Goal: Find specific page/section: Find specific page/section

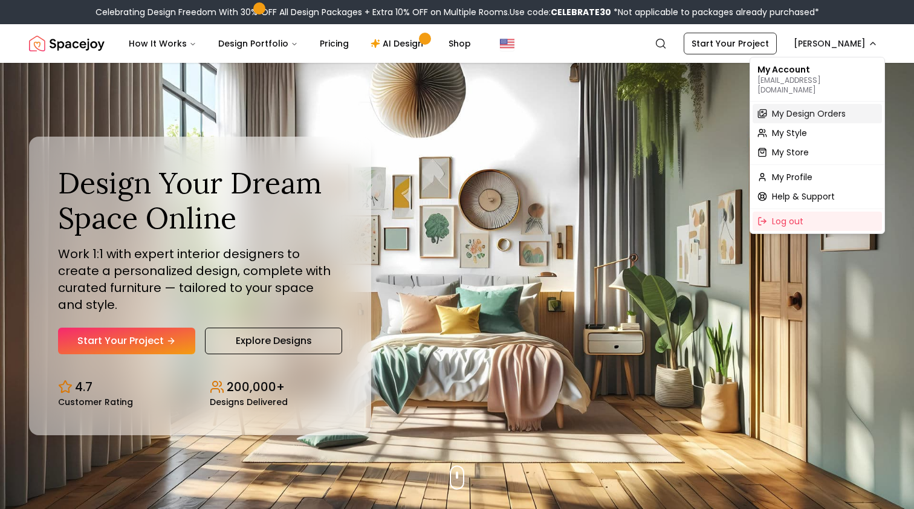
click at [818, 108] on span "My Design Orders" at bounding box center [809, 114] width 74 height 12
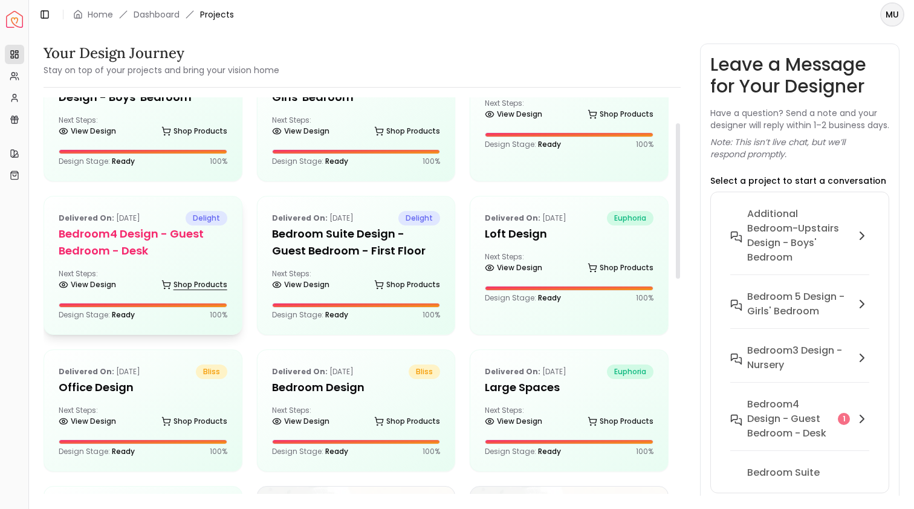
scroll to position [74, 0]
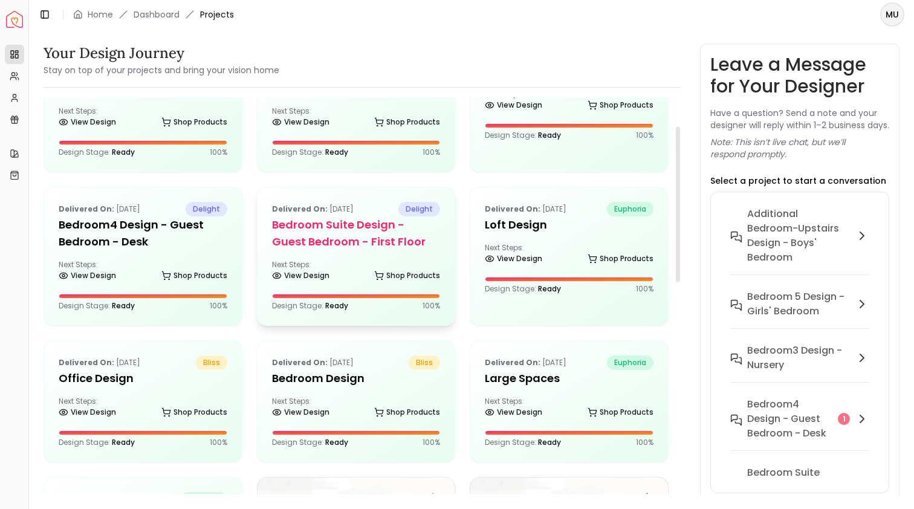
click at [330, 243] on h5 "Bedroom Suite design - Guest Bedroom - First Floor" at bounding box center [356, 233] width 169 height 34
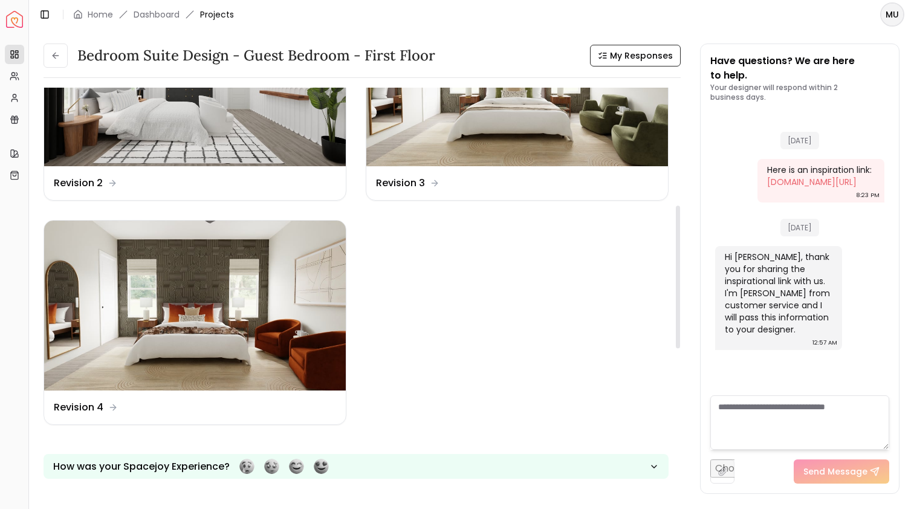
scroll to position [328, 0]
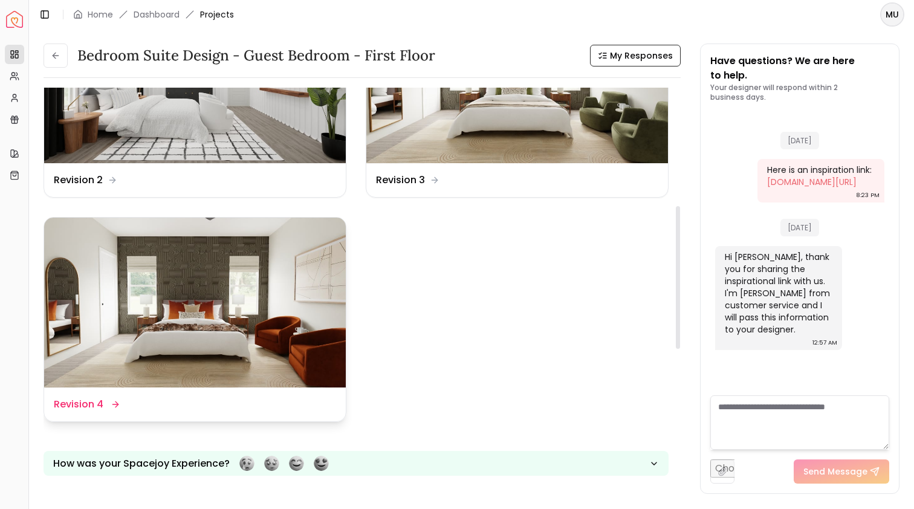
click at [271, 342] on img at bounding box center [195, 303] width 302 height 170
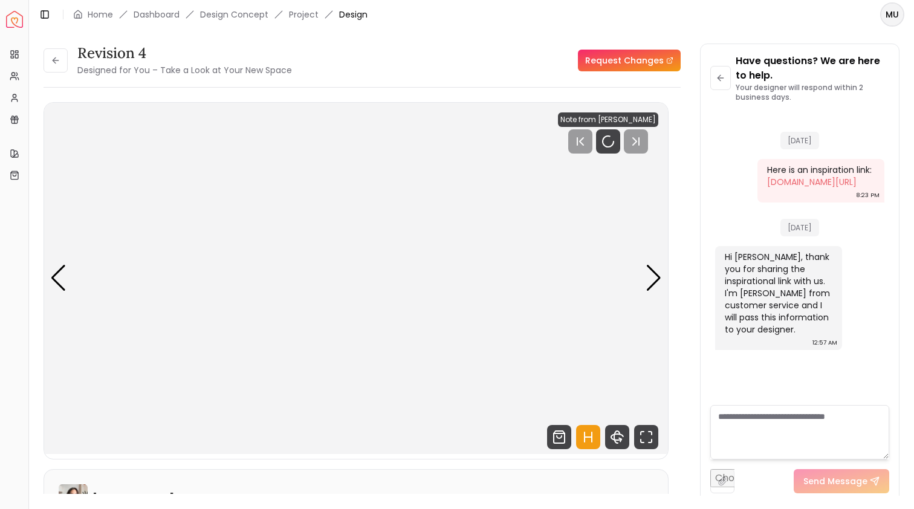
scroll to position [11, 0]
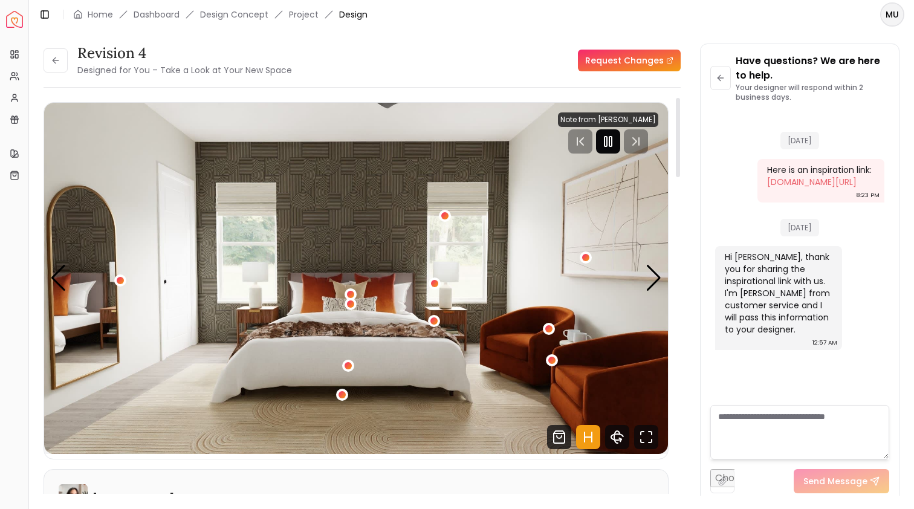
click at [610, 140] on rect "Pause" at bounding box center [611, 142] width 2 height 10
click at [643, 276] on img "1 / 5" at bounding box center [356, 278] width 624 height 351
click at [654, 278] on div "Next slide" at bounding box center [654, 278] width 16 height 27
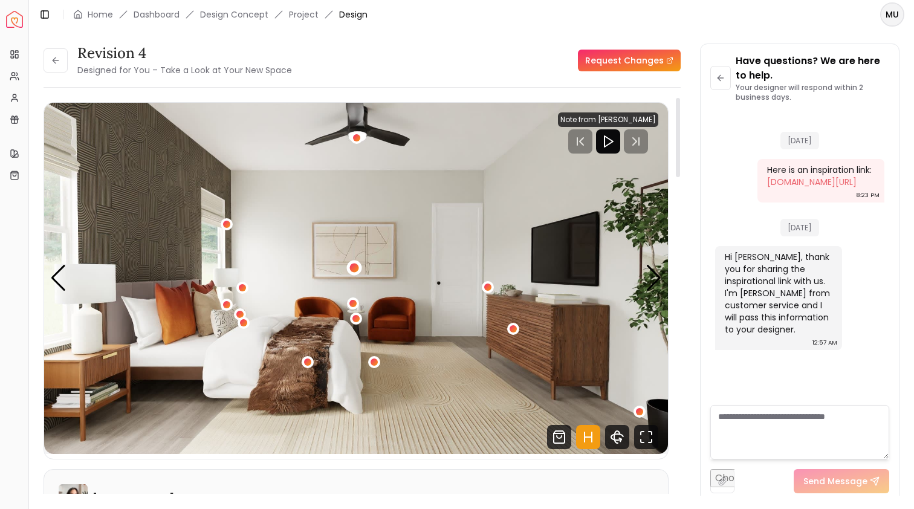
click at [355, 267] on div "2 / 5" at bounding box center [354, 267] width 9 height 9
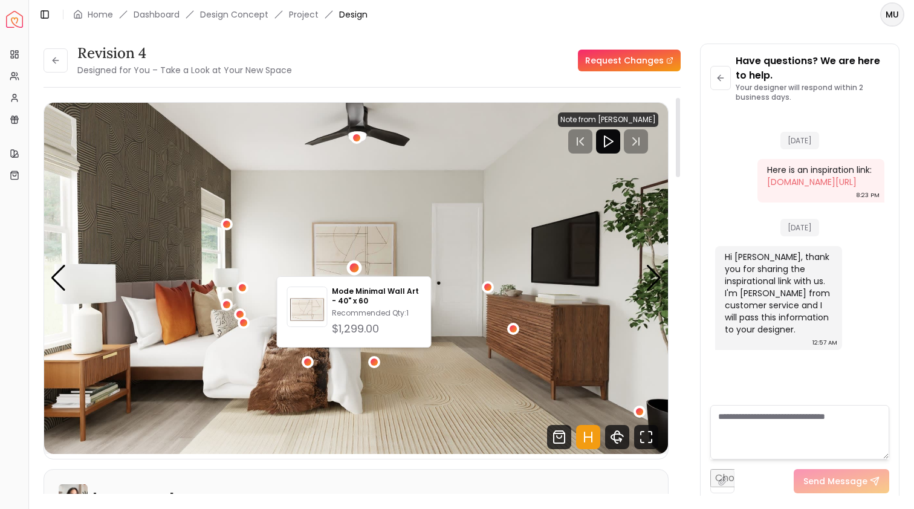
click at [550, 277] on img "2 / 5" at bounding box center [356, 278] width 624 height 351
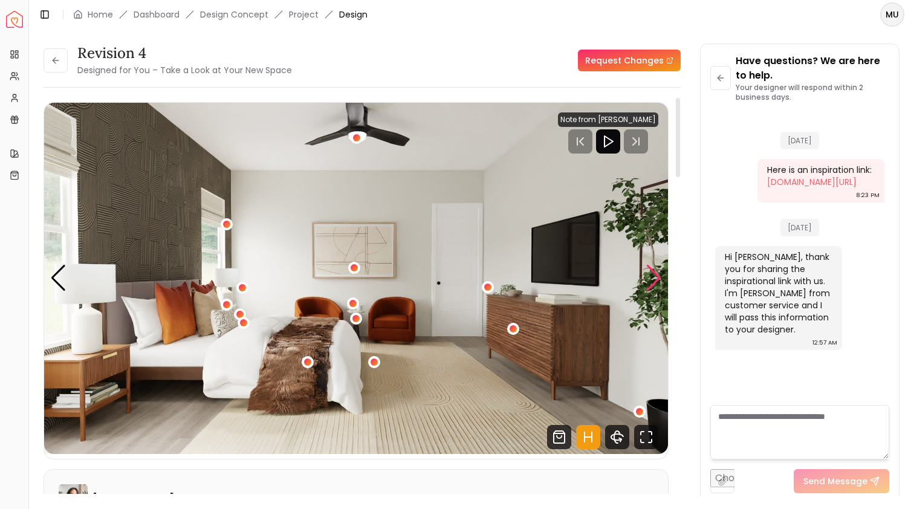
click at [656, 279] on div "Next slide" at bounding box center [654, 278] width 16 height 27
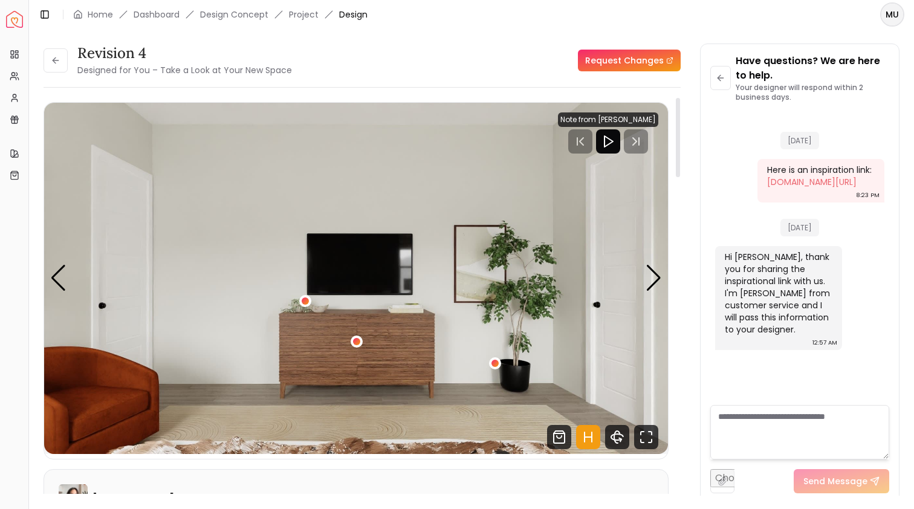
click at [644, 282] on img "3 / 5" at bounding box center [356, 278] width 624 height 351
click at [660, 273] on div "Next slide" at bounding box center [654, 278] width 16 height 27
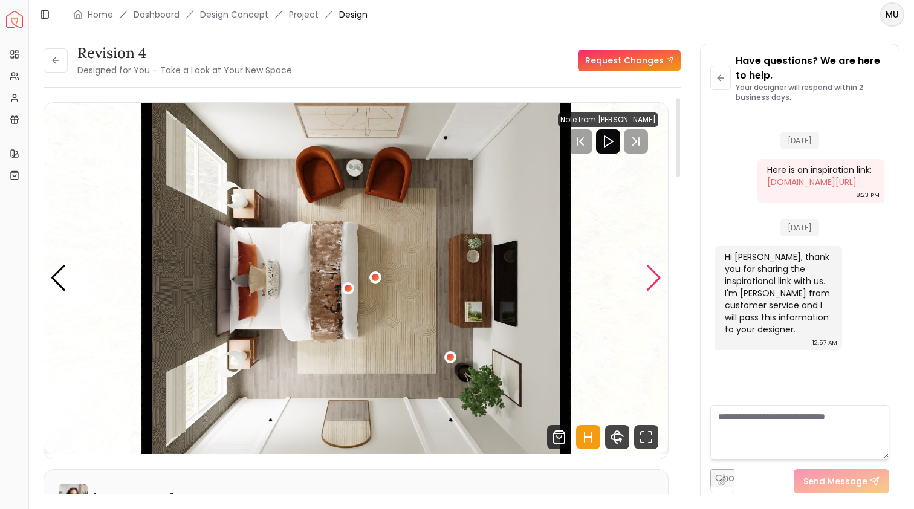
click at [652, 275] on div "Next slide" at bounding box center [654, 278] width 16 height 27
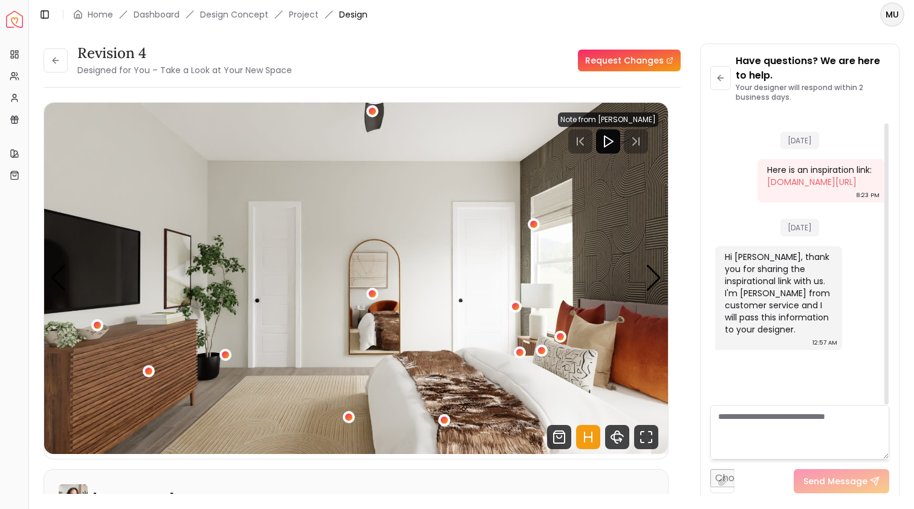
click at [662, 279] on img "5 / 5" at bounding box center [356, 278] width 624 height 351
click at [650, 280] on div "Next slide" at bounding box center [654, 278] width 16 height 27
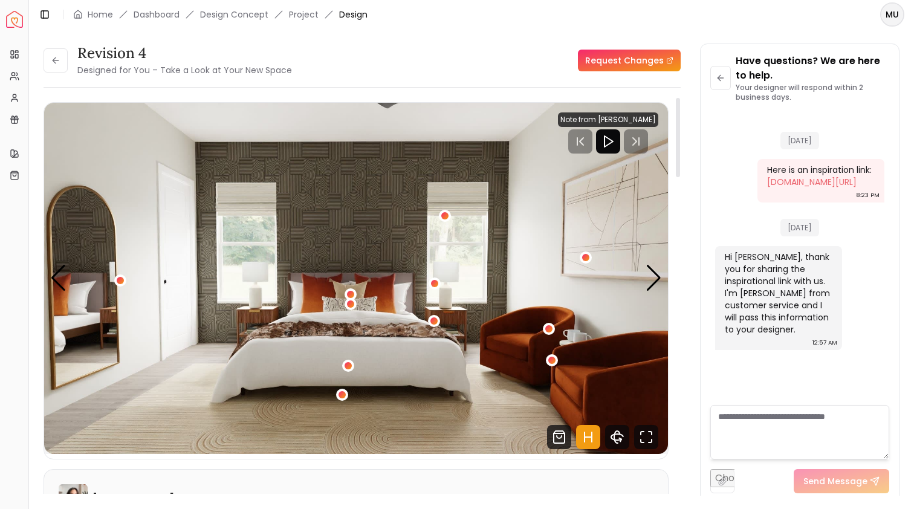
scroll to position [0, 0]
click at [309, 18] on link "Project" at bounding box center [304, 14] width 30 height 12
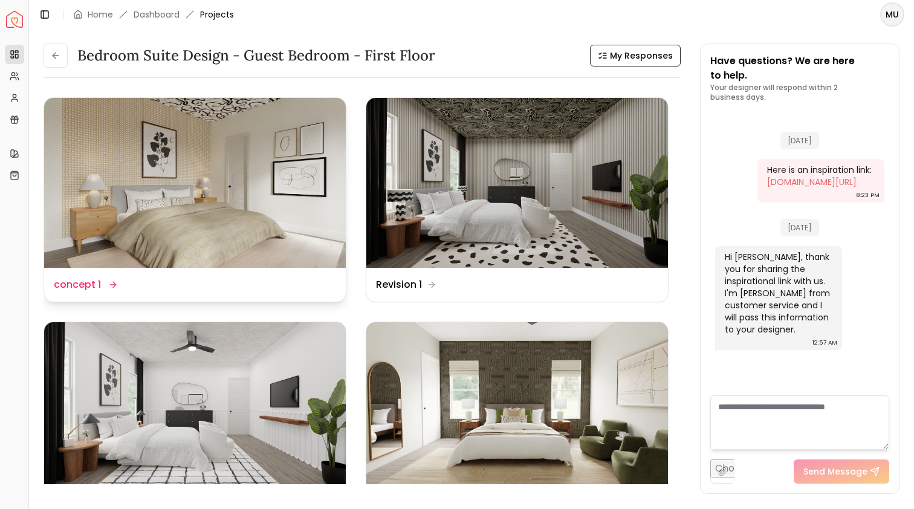
scroll to position [21, 0]
click at [161, 18] on link "Dashboard" at bounding box center [157, 14] width 46 height 12
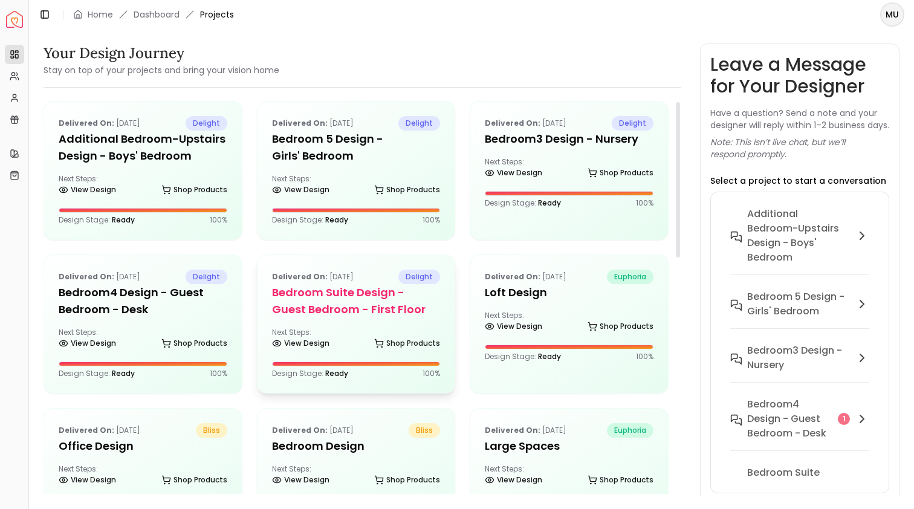
scroll to position [9, 0]
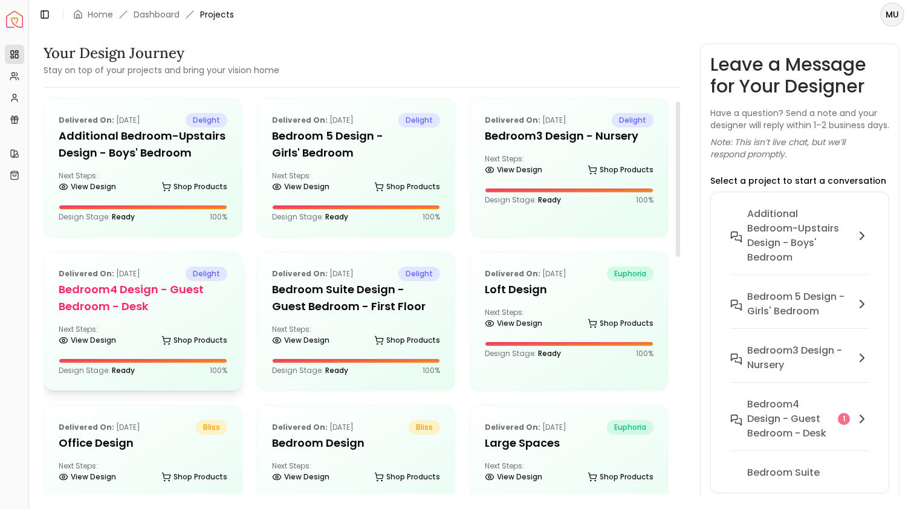
click at [123, 302] on h5 "Bedroom4 design - Guest Bedroom - Desk" at bounding box center [143, 298] width 169 height 34
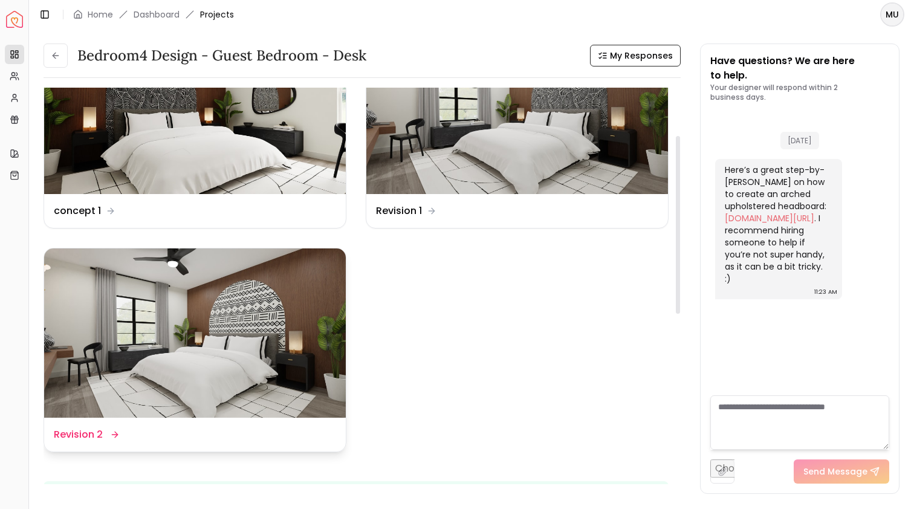
scroll to position [110, 0]
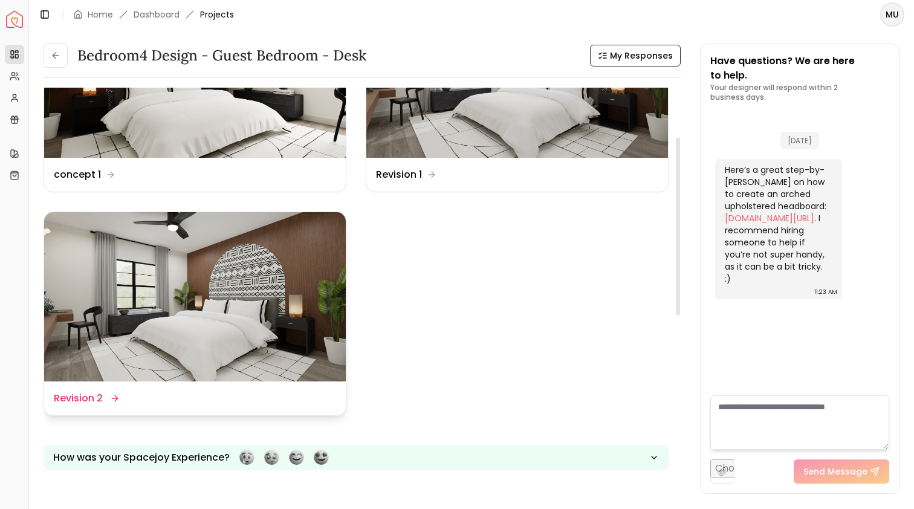
click at [238, 306] on img at bounding box center [195, 297] width 302 height 170
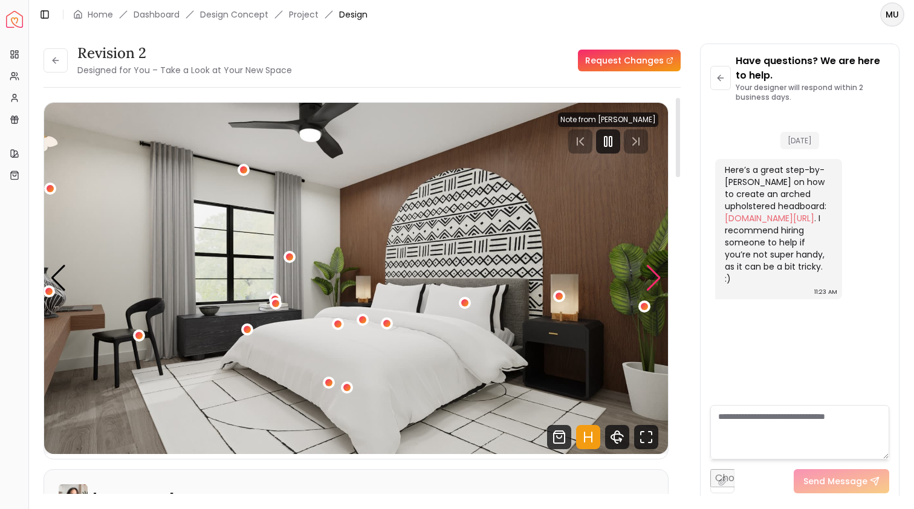
click at [646, 281] on div "Next slide" at bounding box center [654, 278] width 16 height 27
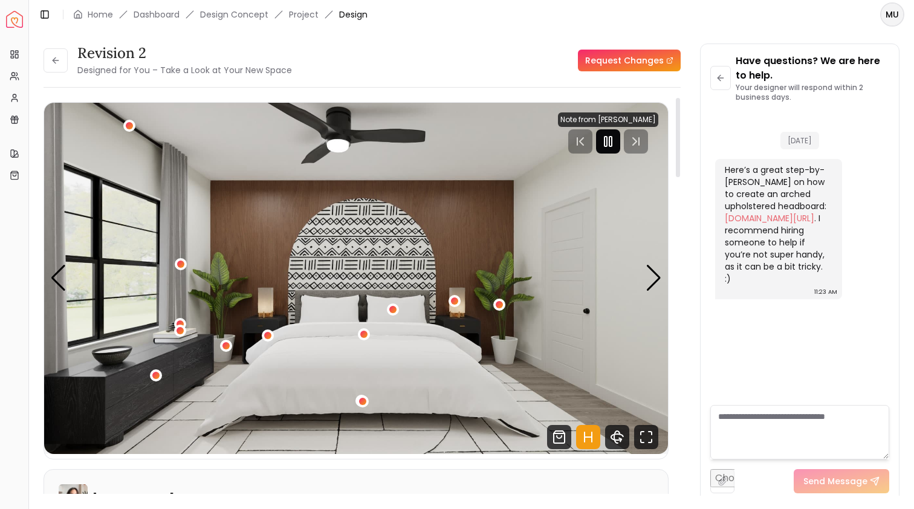
click at [599, 148] on div at bounding box center [608, 141] width 24 height 24
click at [655, 276] on div "Next slide" at bounding box center [654, 278] width 16 height 27
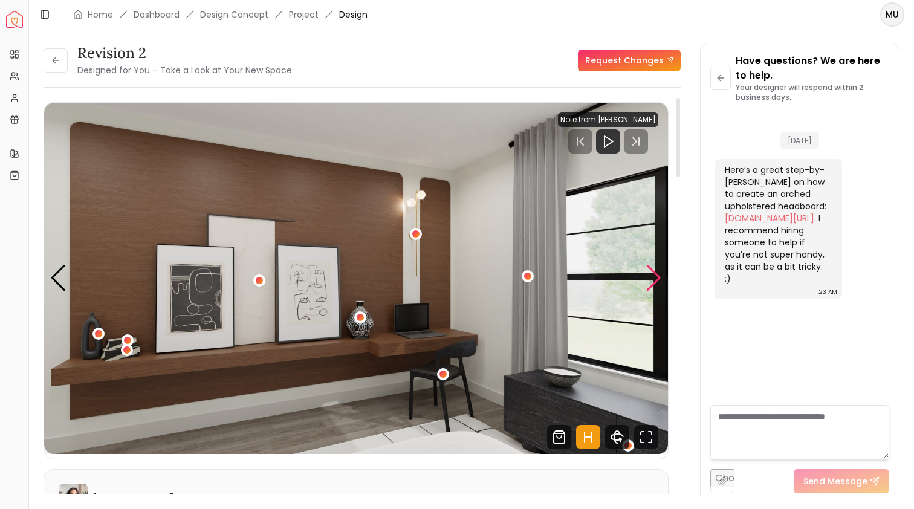
click at [655, 276] on div "Next slide" at bounding box center [654, 278] width 16 height 27
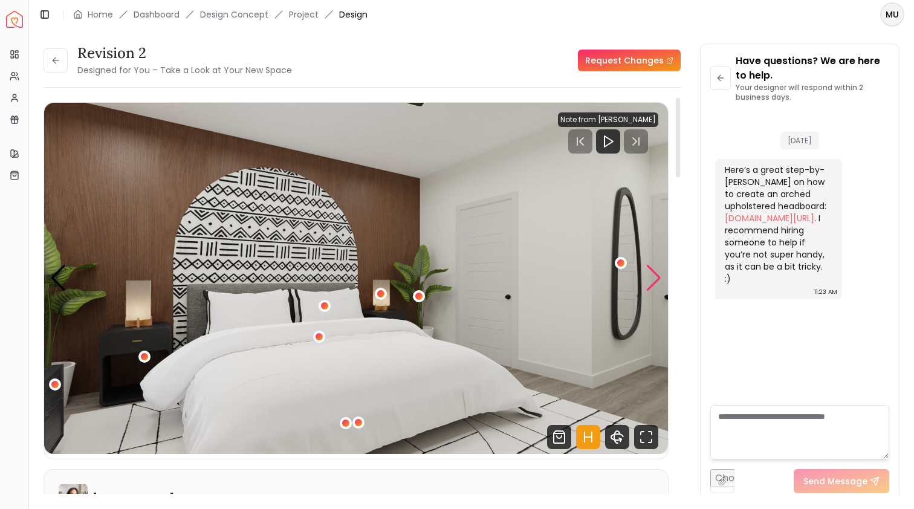
click at [655, 276] on div "Next slide" at bounding box center [654, 278] width 16 height 27
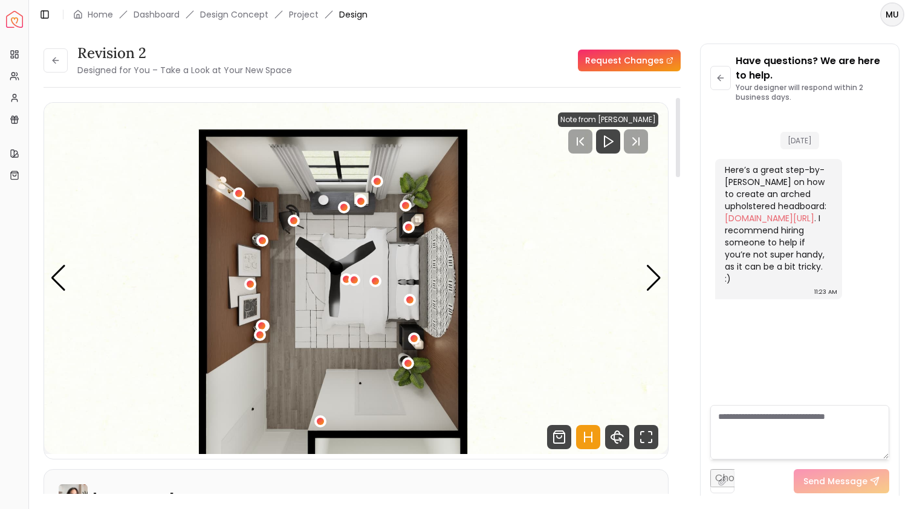
click at [639, 277] on img "5 / 5" at bounding box center [356, 278] width 624 height 351
click at [644, 277] on img "5 / 5" at bounding box center [356, 278] width 624 height 351
click at [654, 278] on div "Next slide" at bounding box center [654, 278] width 16 height 27
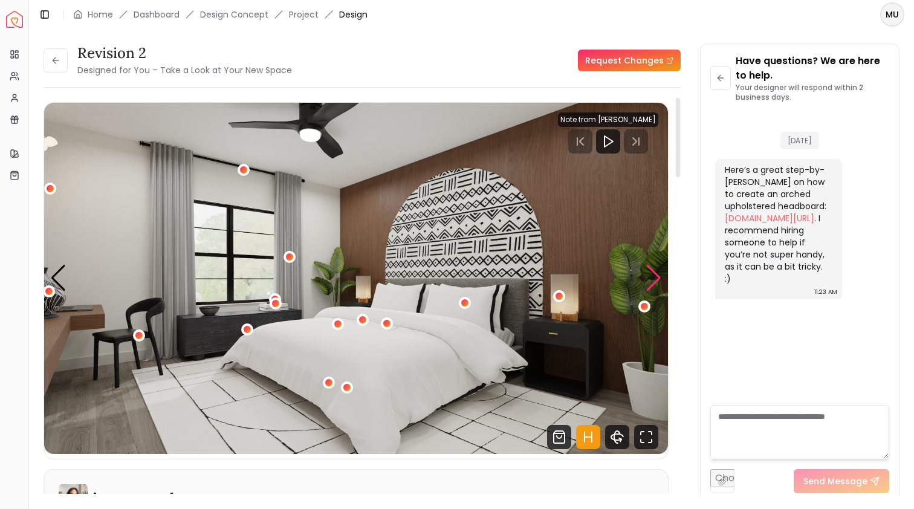
click at [654, 278] on div "Next slide" at bounding box center [654, 278] width 16 height 27
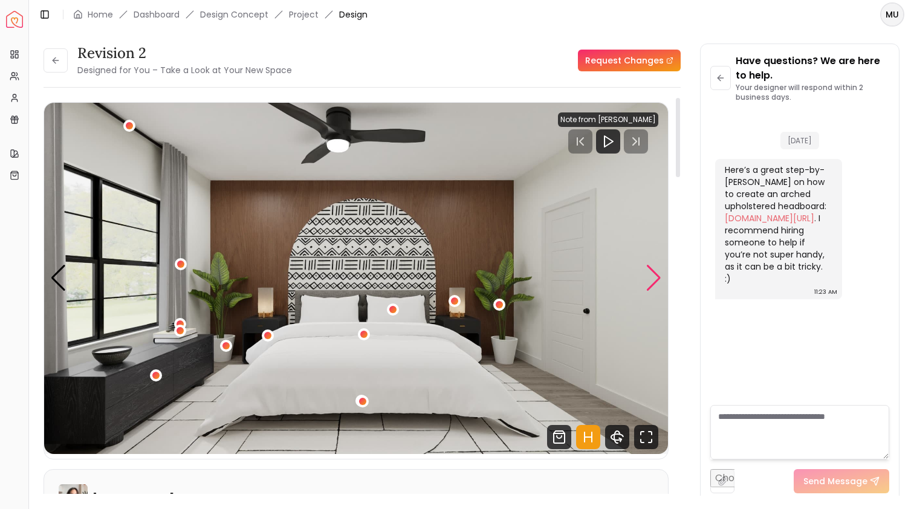
click at [654, 278] on div "Next slide" at bounding box center [654, 278] width 16 height 27
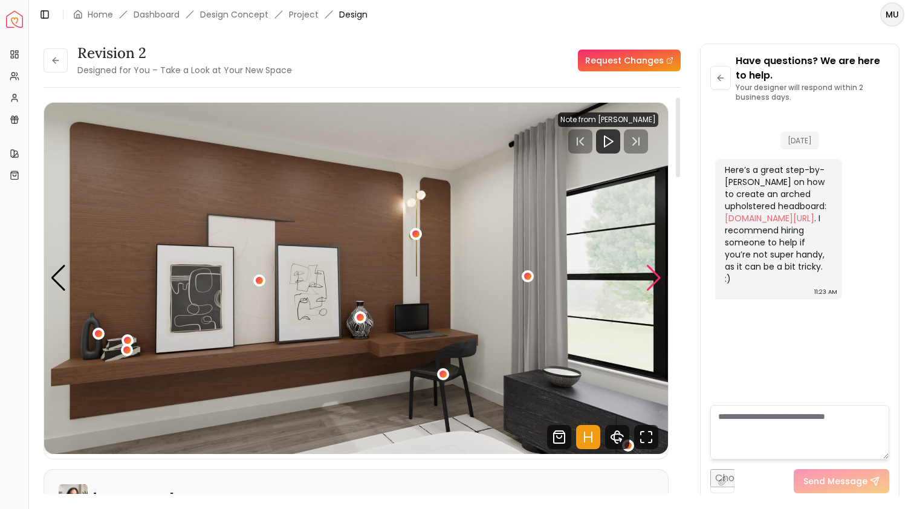
click at [654, 278] on div "Next slide" at bounding box center [654, 278] width 16 height 27
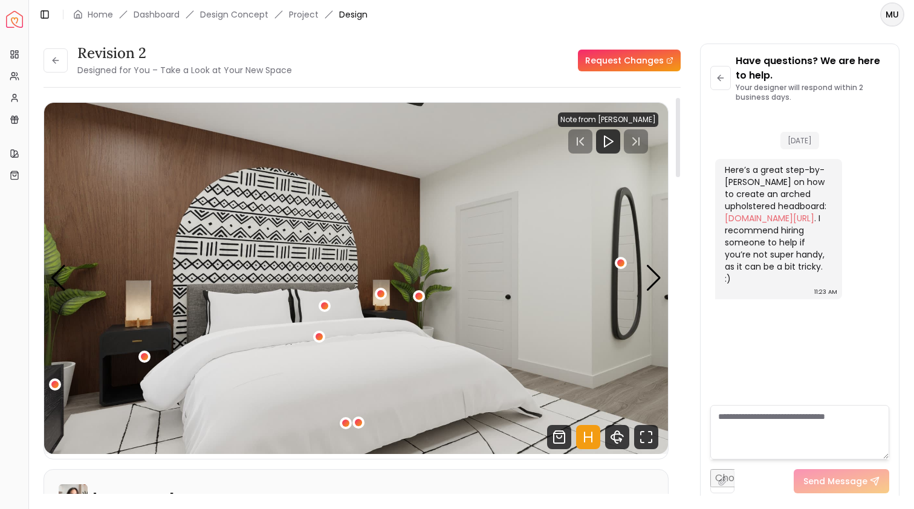
click at [613, 261] on img "4 / 5" at bounding box center [356, 278] width 624 height 351
click at [617, 261] on div "4 / 5" at bounding box center [620, 263] width 9 height 9
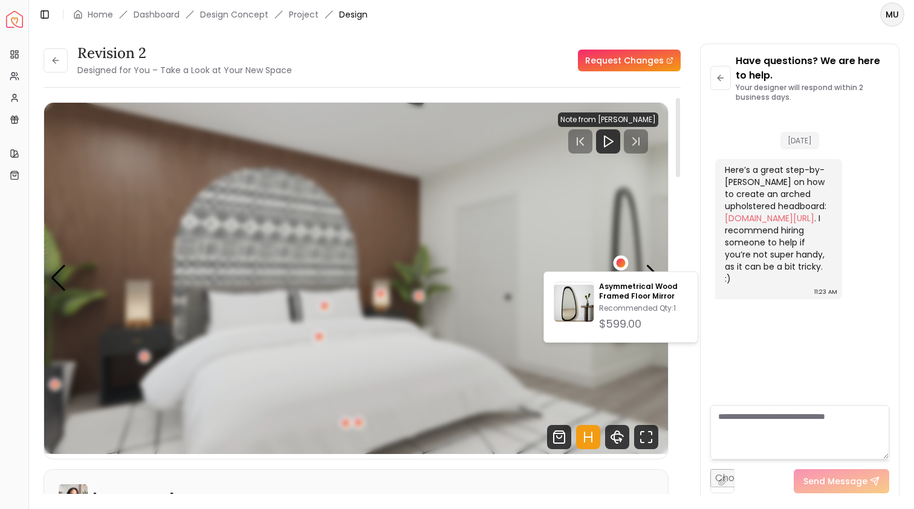
click at [625, 263] on div "4 / 5" at bounding box center [620, 263] width 9 height 9
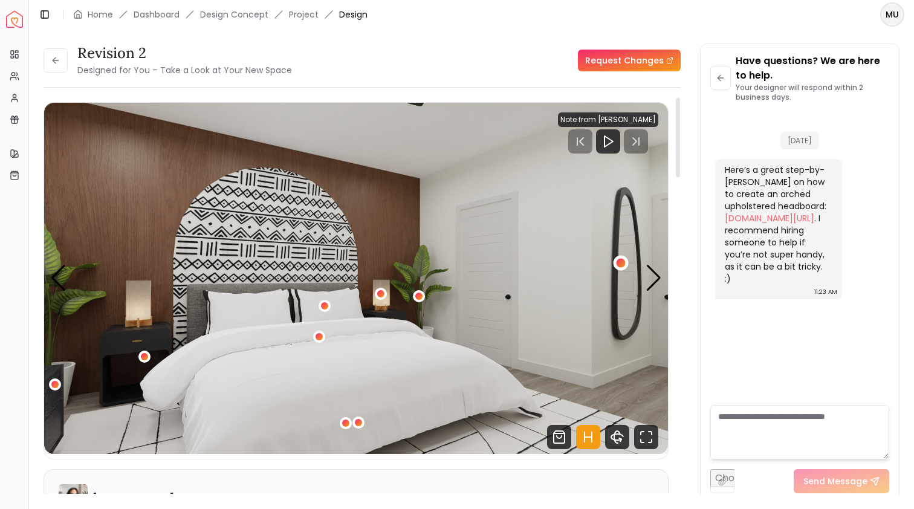
click at [620, 263] on div "4 / 5" at bounding box center [620, 263] width 9 height 9
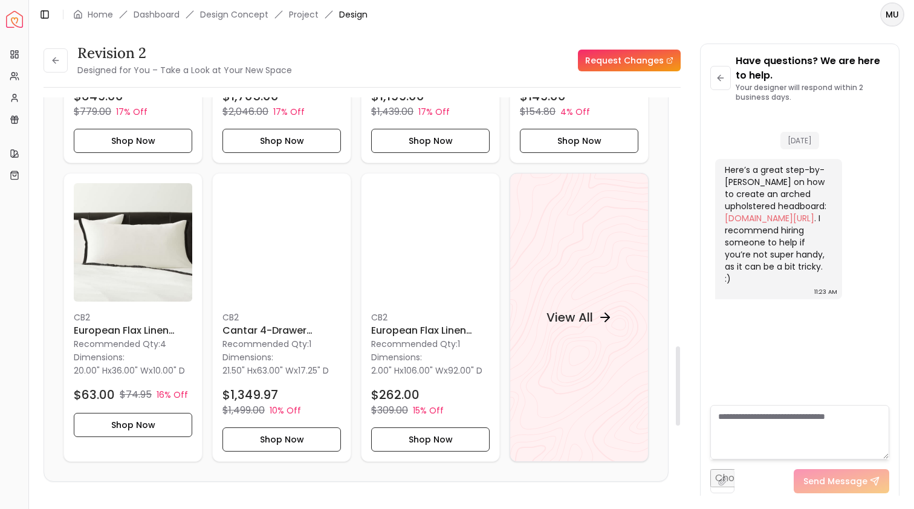
scroll to position [1183, 0]
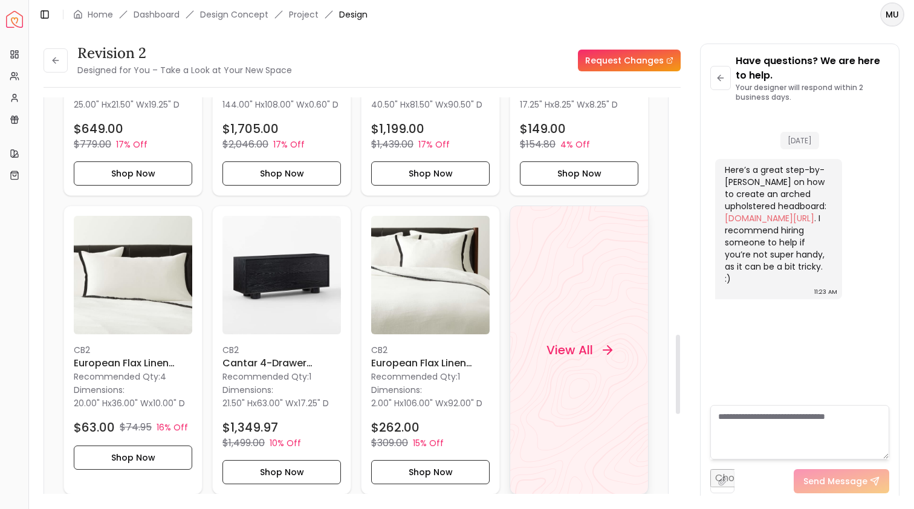
click at [582, 359] on h4 "View All" at bounding box center [570, 350] width 47 height 17
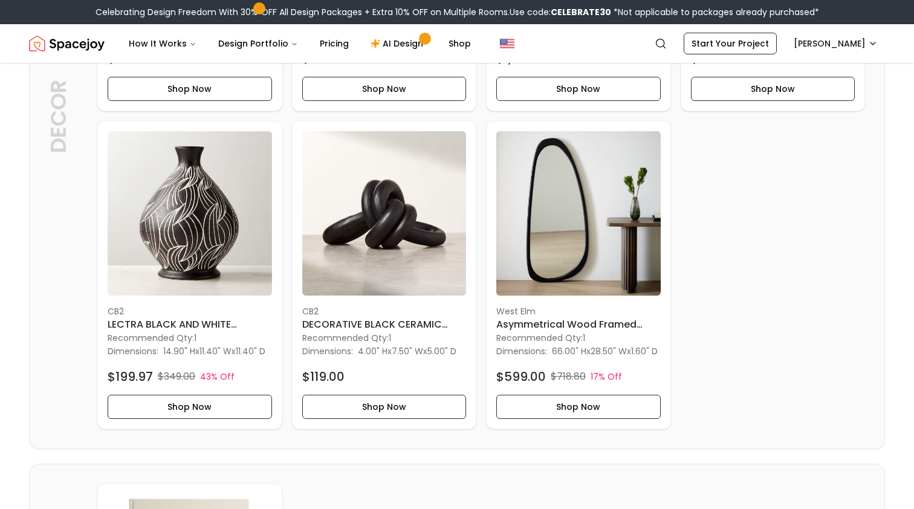
scroll to position [2355, 0]
